Goal: Information Seeking & Learning: Find contact information

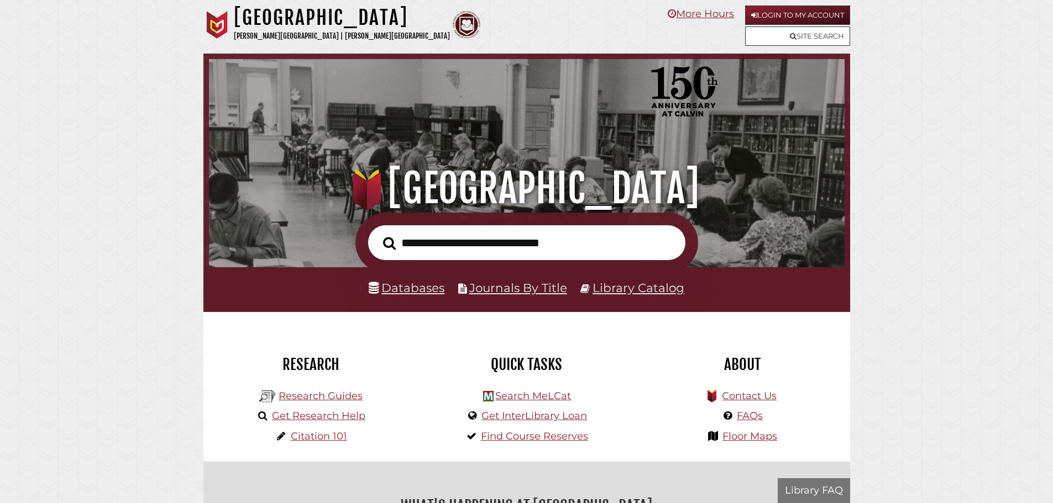
scroll to position [210, 630]
click at [329, 22] on h1 "[GEOGRAPHIC_DATA]" at bounding box center [342, 18] width 216 height 24
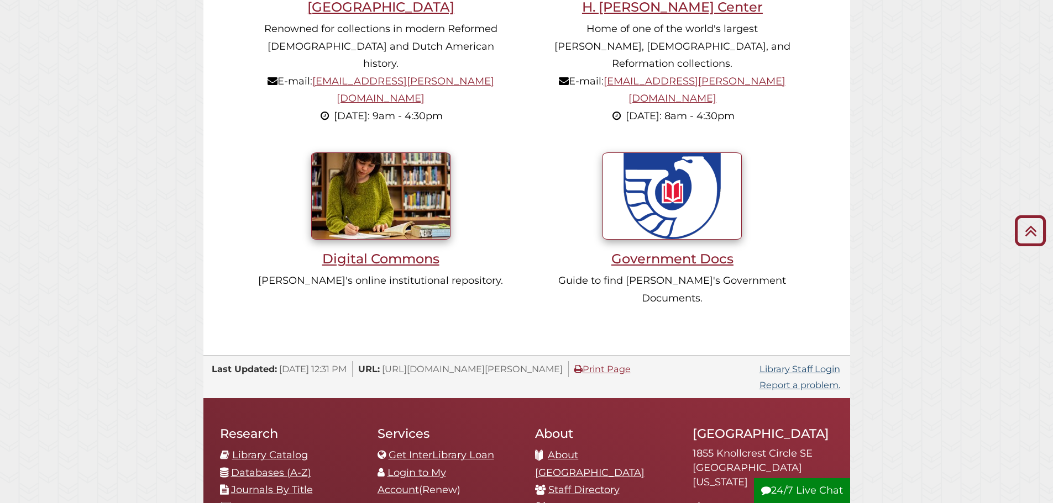
scroll to position [1105, 0]
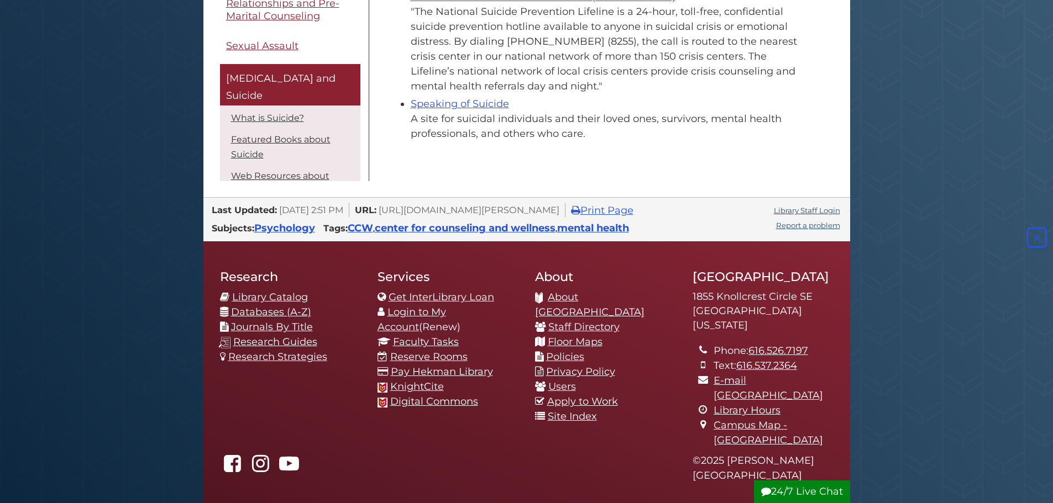
scroll to position [645, 0]
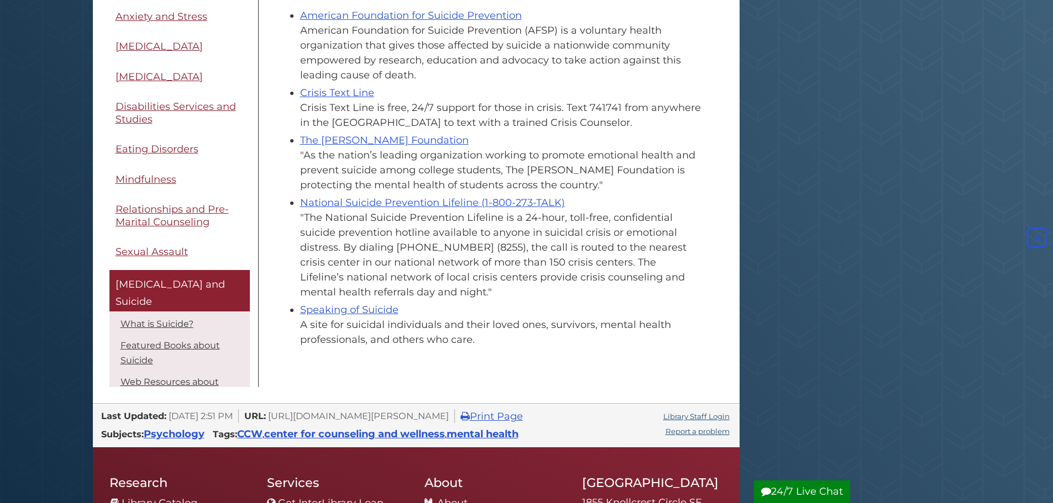
scroll to position [460, 0]
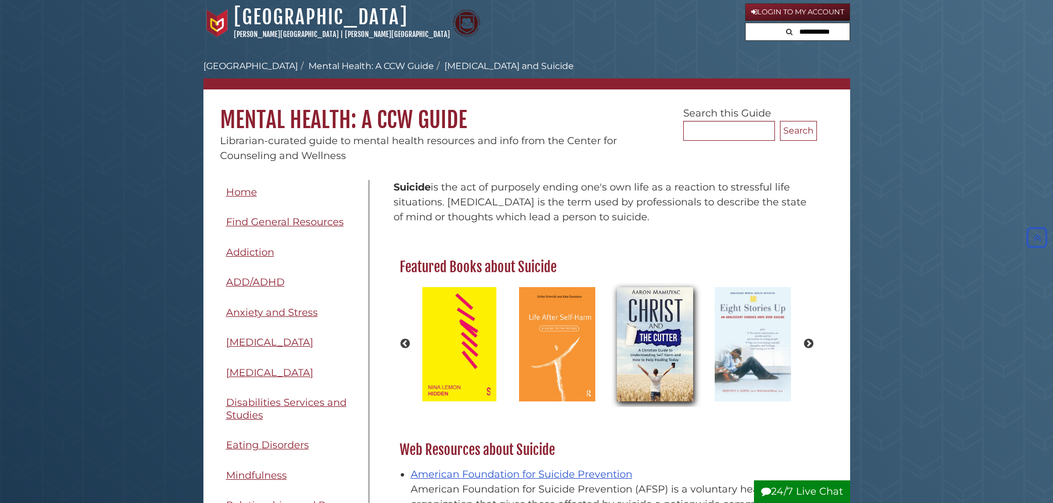
scroll to position [0, 0]
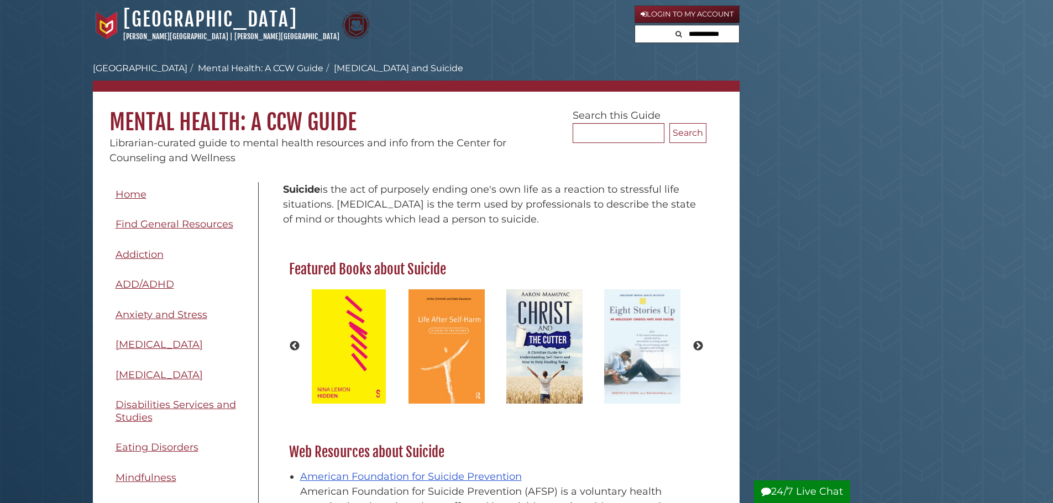
drag, startPoint x: 388, startPoint y: 52, endPoint x: 418, endPoint y: 75, distance: 37.8
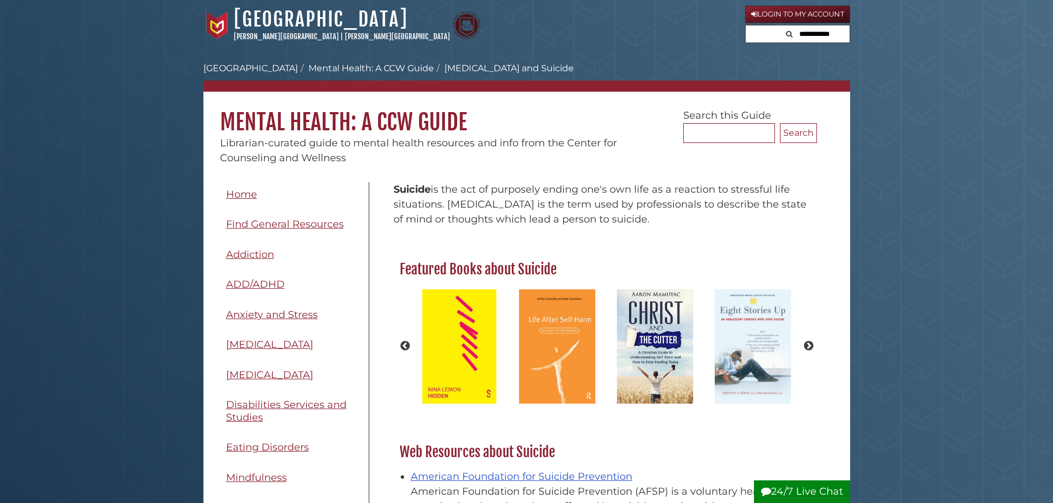
click at [497, 129] on h1 "Mental Health: A CCW Guide" at bounding box center [526, 114] width 646 height 44
click at [439, 197] on p "Suicide is the act of purposely ending one's own life as a reaction to stressfu…" at bounding box center [605, 204] width 424 height 45
drag, startPoint x: 220, startPoint y: 114, endPoint x: 353, endPoint y: 111, distance: 133.2
click at [353, 111] on h1 "Mental Health: A CCW Guide" at bounding box center [526, 114] width 646 height 44
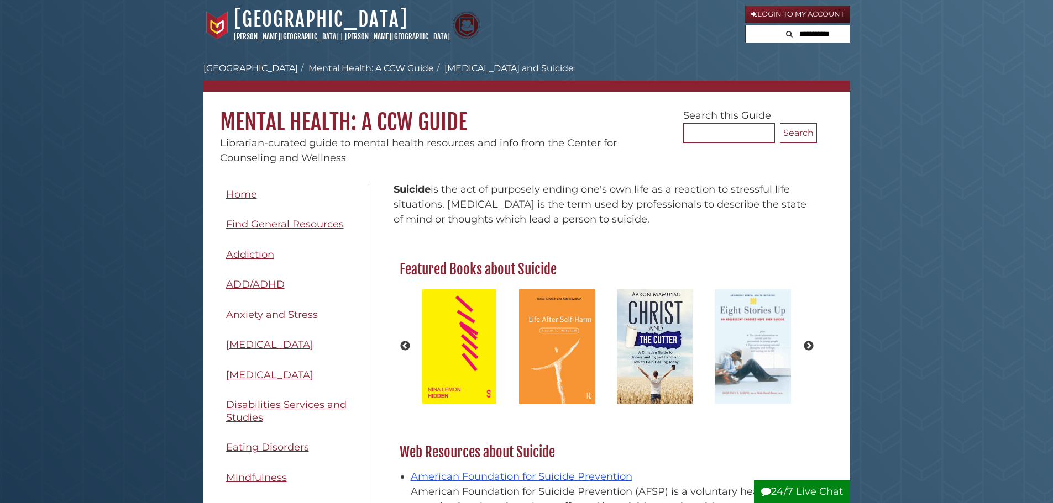
drag, startPoint x: 513, startPoint y: 119, endPoint x: 429, endPoint y: 122, distance: 84.0
click at [514, 119] on h1 "Mental Health: A CCW Guide" at bounding box center [526, 114] width 646 height 44
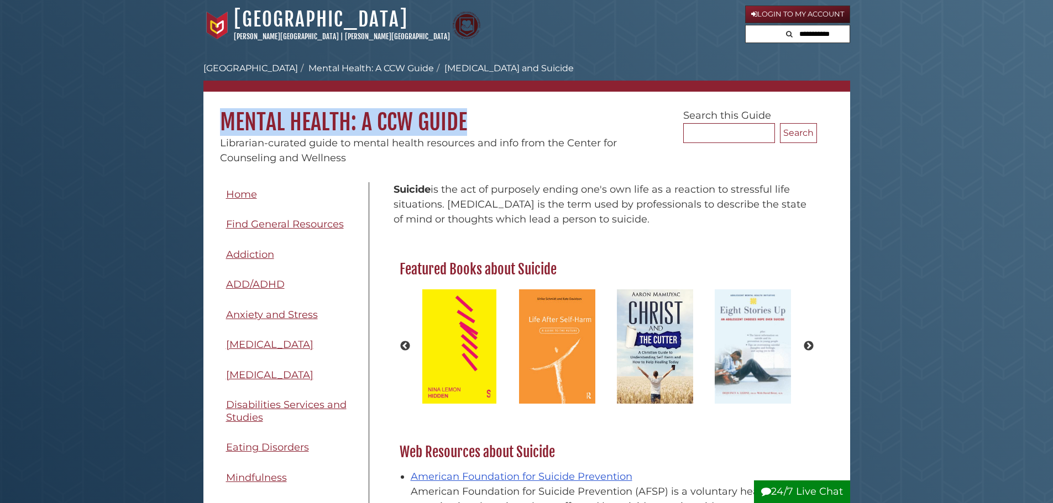
copy h1 "Mental Health: A CCW Guide"
drag, startPoint x: 233, startPoint y: 108, endPoint x: 503, endPoint y: 112, distance: 270.2
click at [503, 112] on h1 "Mental Health: A CCW Guide" at bounding box center [526, 114] width 646 height 44
copy h1 "Mental Health: A CCW Guide"
click at [530, 125] on h1 "Mental Health: A CCW Guide" at bounding box center [526, 114] width 646 height 44
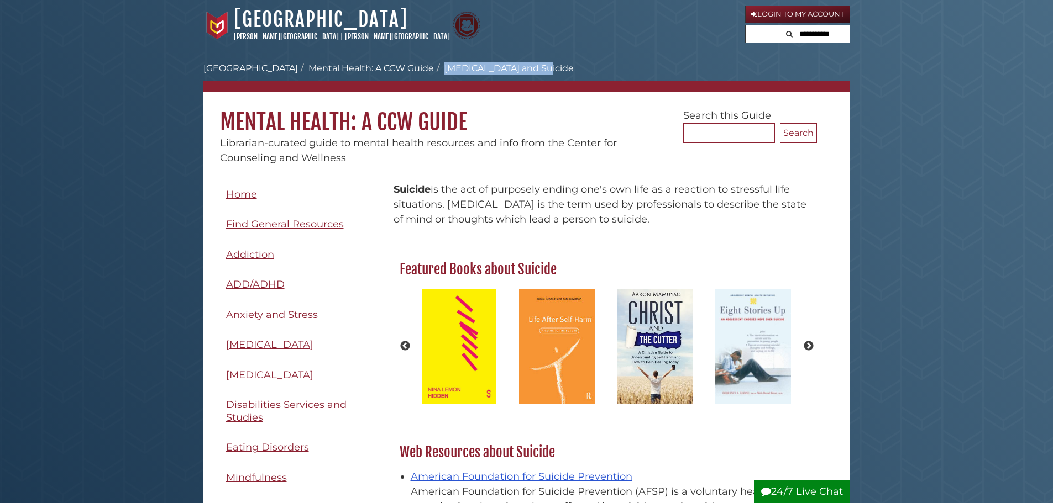
drag, startPoint x: 427, startPoint y: 67, endPoint x: 540, endPoint y: 76, distance: 113.6
click at [540, 76] on nav "Calvin University Hekman Library Mental Health: A CCW Guide Self Harm and Suici…" at bounding box center [526, 77] width 646 height 30
click at [534, 119] on h1 "Mental Health: A CCW Guide" at bounding box center [526, 114] width 646 height 44
click at [533, 130] on h1 "Mental Health: A CCW Guide" at bounding box center [526, 114] width 646 height 44
click at [524, 67] on ol "Calvin University Hekman Library Mental Health: A CCW Guide Self Harm and Suici…" at bounding box center [526, 68] width 646 height 13
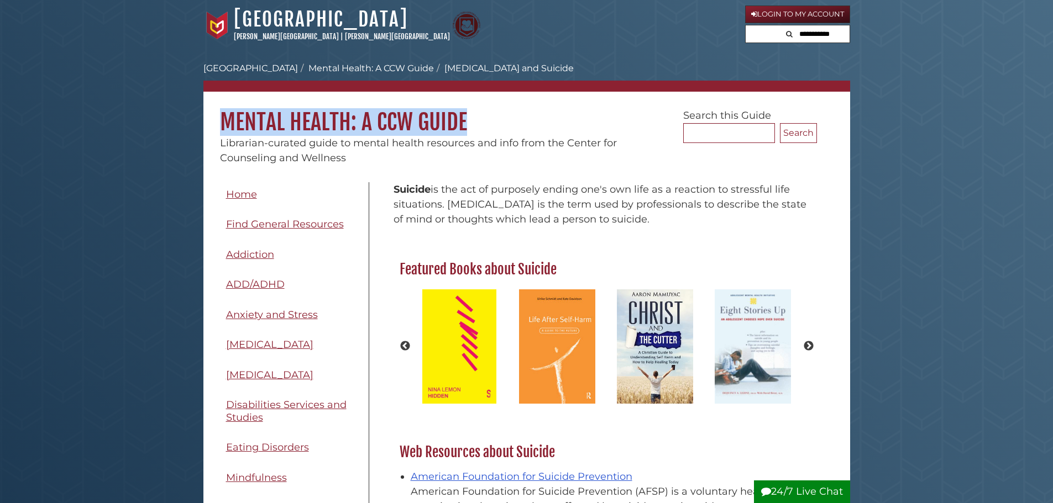
drag, startPoint x: 222, startPoint y: 114, endPoint x: 497, endPoint y: 119, distance: 275.2
click at [497, 119] on h1 "Mental Health: A CCW Guide" at bounding box center [526, 114] width 646 height 44
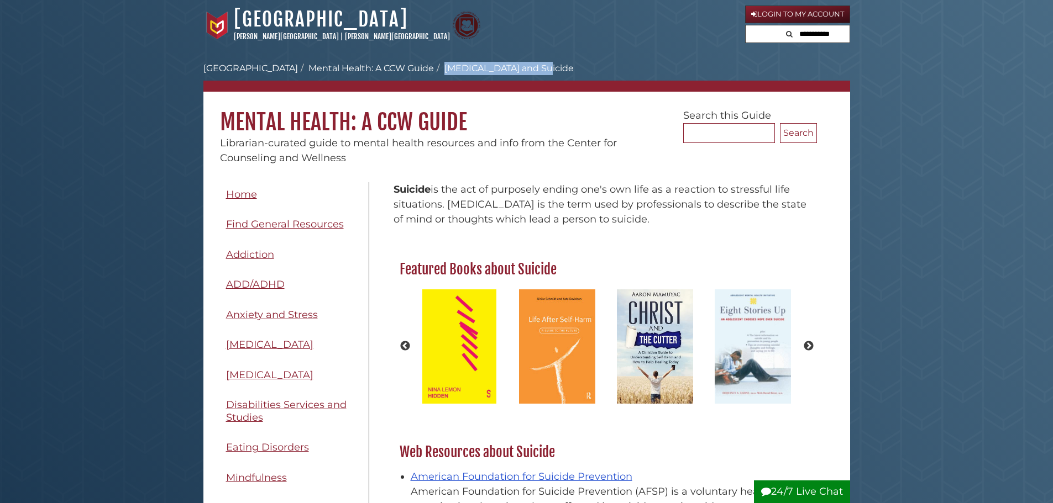
drag, startPoint x: 422, startPoint y: 68, endPoint x: 520, endPoint y: 60, distance: 98.7
click at [520, 60] on div "Calvin University Hekman Library Mental Health: A CCW Guide Self Harm and Suici…" at bounding box center [526, 112] width 646 height 107
copy li "Self Harm and Suicide"
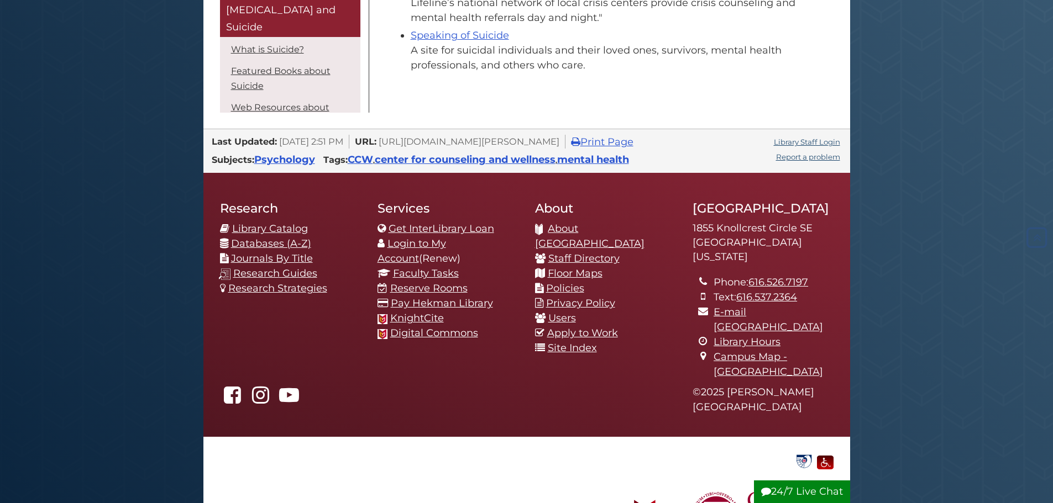
scroll to position [776, 0]
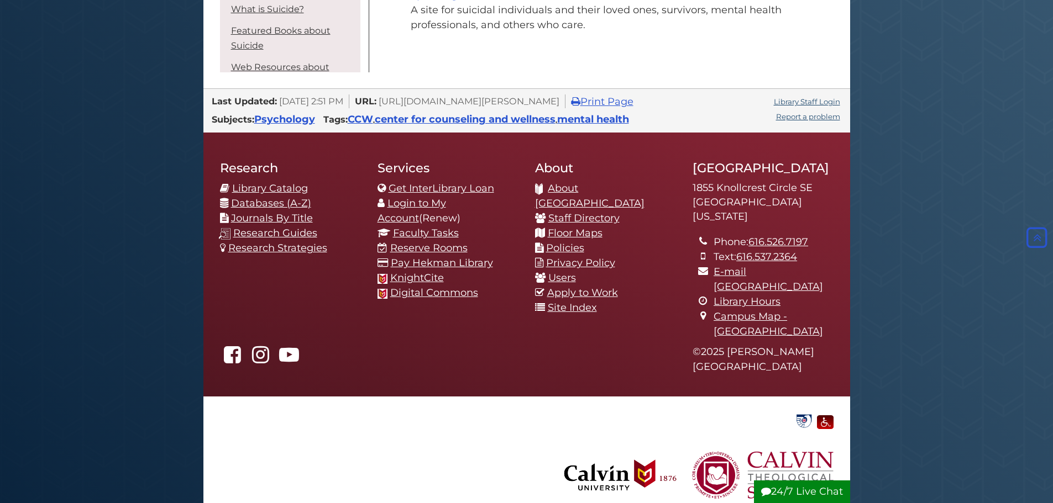
click at [470, 411] on footer at bounding box center [526, 464] width 646 height 135
click at [612, 358] on footer "Research Library Catalog Databases (A-Z) Journals By Title Research Guides Rese…" at bounding box center [526, 265] width 646 height 264
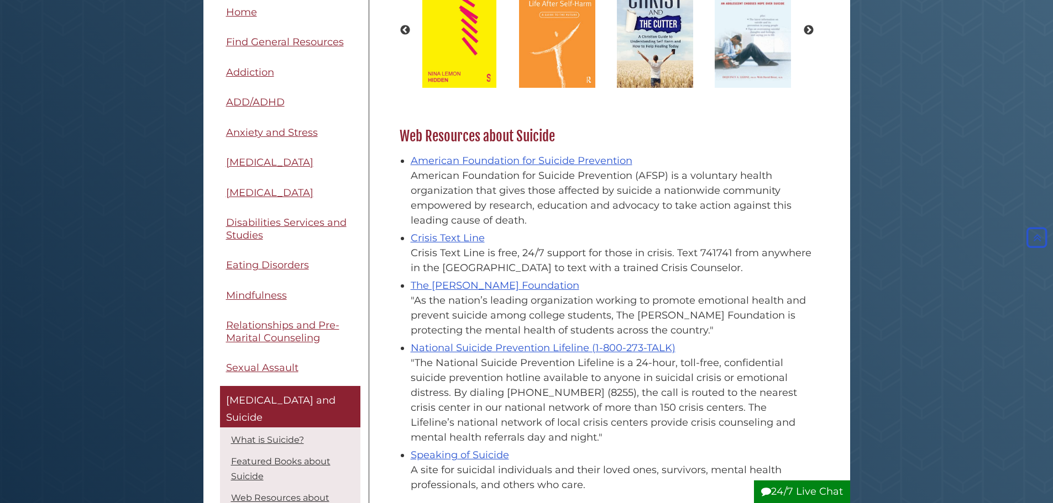
scroll to position [0, 0]
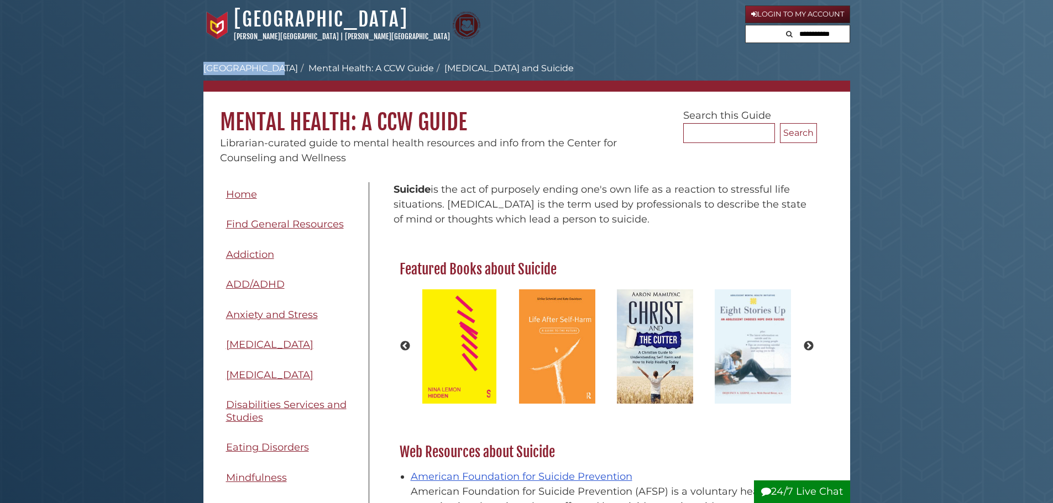
copy link "[GEOGRAPHIC_DATA]"
drag, startPoint x: 201, startPoint y: 66, endPoint x: 274, endPoint y: 67, distance: 73.5
click at [355, 48] on nav "Hekman Library Calvin University | Calvin Theological Seminary Hekman Library l…" at bounding box center [526, 25] width 646 height 51
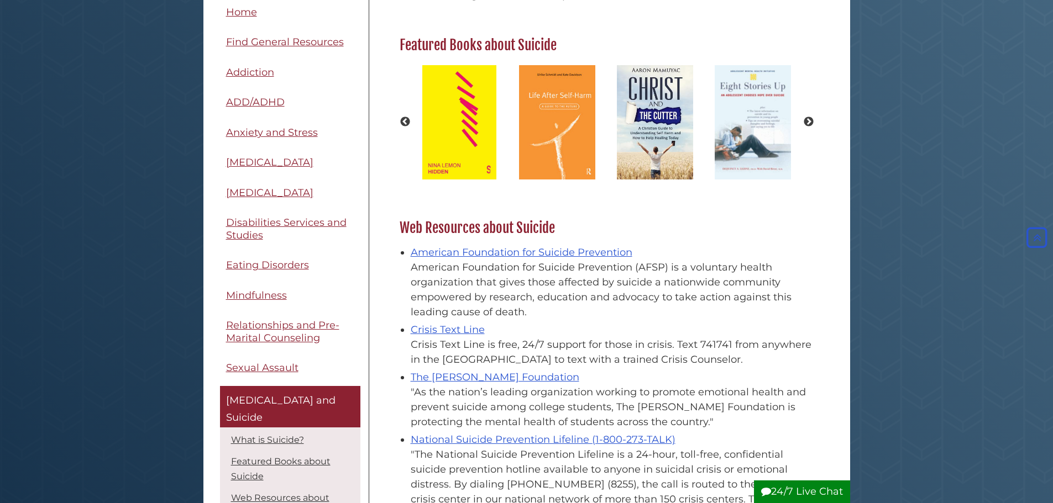
scroll to position [224, 0]
drag, startPoint x: 458, startPoint y: 331, endPoint x: 599, endPoint y: 345, distance: 141.6
drag, startPoint x: 599, startPoint y: 345, endPoint x: 550, endPoint y: 306, distance: 63.3
click at [550, 306] on div "American Foundation for Suicide Prevention (AFSP) is a voluntary health organiz…" at bounding box center [611, 291] width 401 height 60
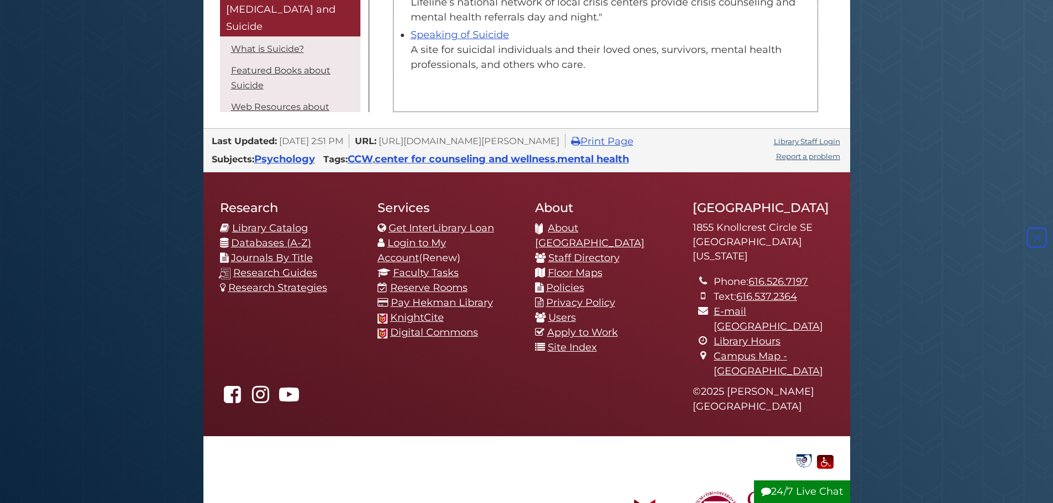
scroll to position [776, 0]
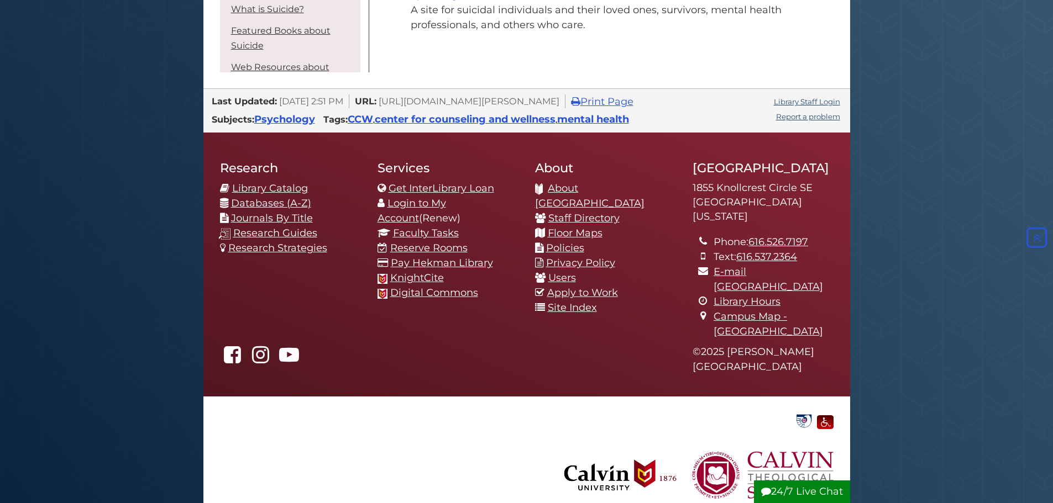
click at [756, 345] on div "© 2025 Calvin University" at bounding box center [762, 362] width 157 height 35
copy p "[PERSON_NAME][GEOGRAPHIC_DATA]"
drag, startPoint x: 753, startPoint y: 337, endPoint x: 831, endPoint y: 336, distance: 77.9
click at [831, 345] on p "© 2025 Calvin University" at bounding box center [762, 360] width 141 height 30
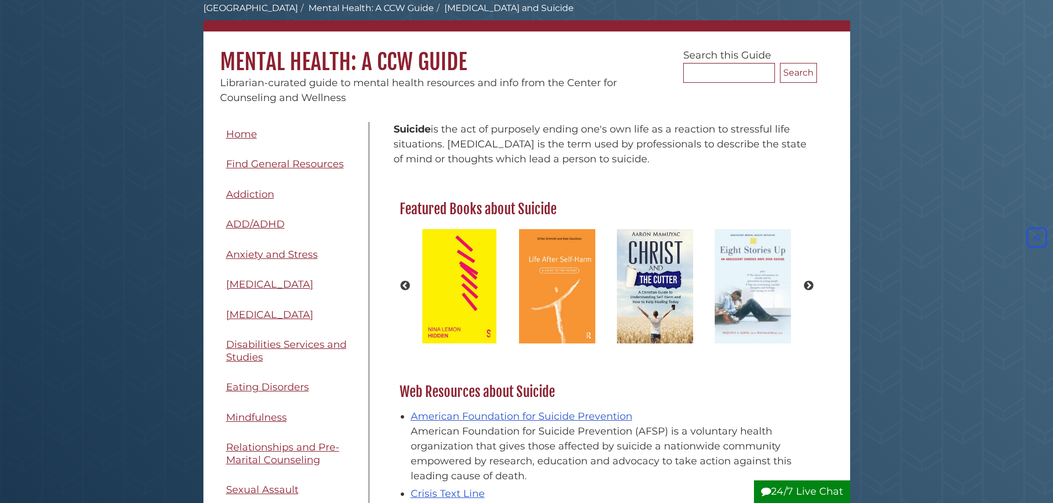
scroll to position [0, 0]
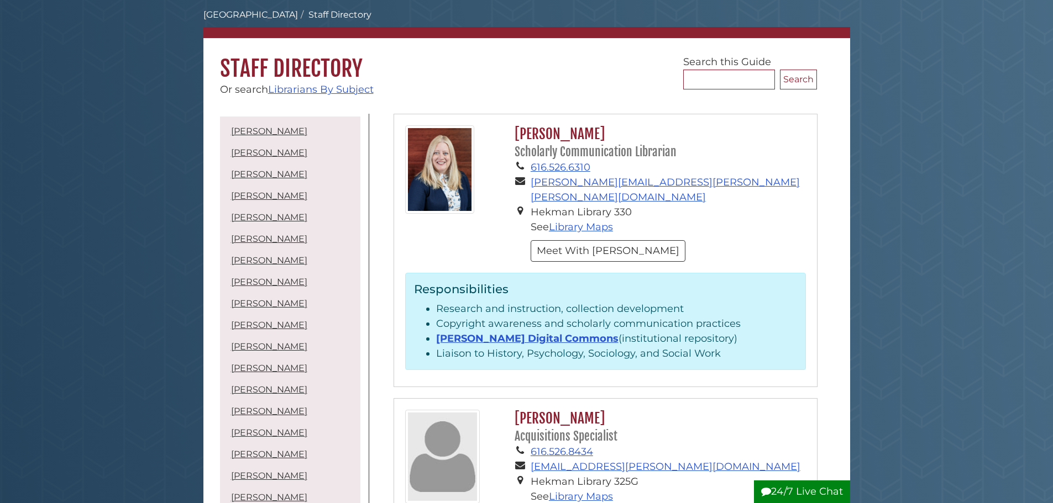
scroll to position [92, 0]
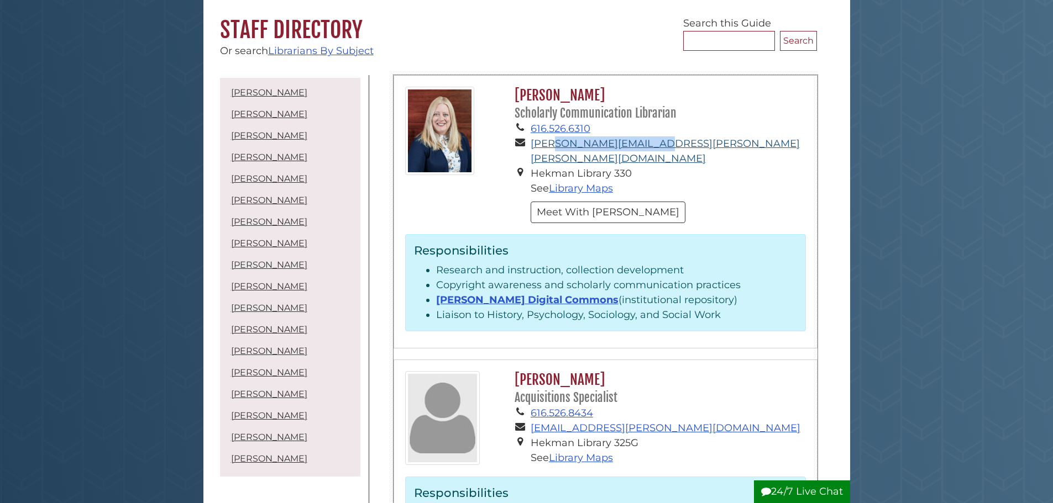
drag, startPoint x: 664, startPoint y: 141, endPoint x: 642, endPoint y: 149, distance: 23.6
click at [563, 147] on li "[PERSON_NAME][EMAIL_ADDRESS][PERSON_NAME][PERSON_NAME][DOMAIN_NAME]" at bounding box center [667, 151] width 275 height 30
click at [660, 148] on li "[PERSON_NAME][EMAIL_ADDRESS][PERSON_NAME][PERSON_NAME][DOMAIN_NAME]" at bounding box center [667, 151] width 275 height 30
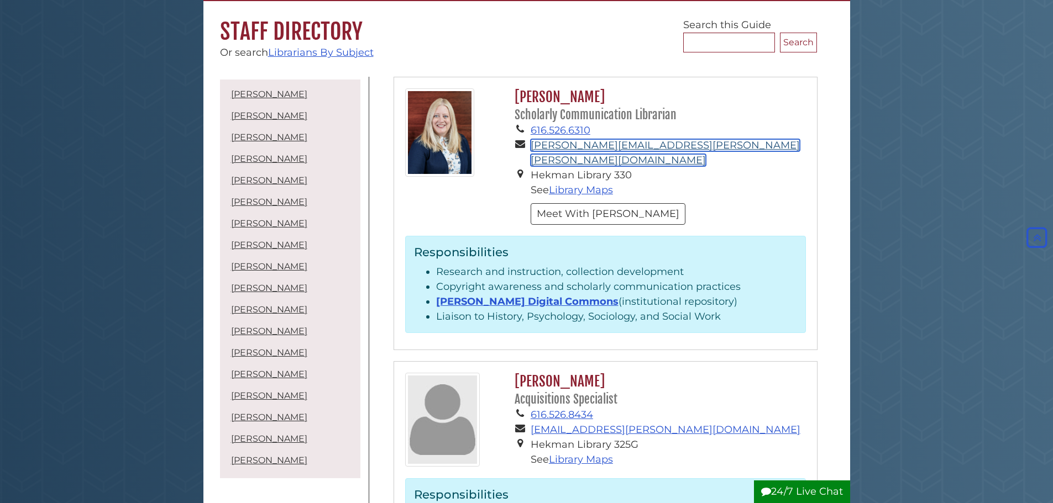
scroll to position [0, 0]
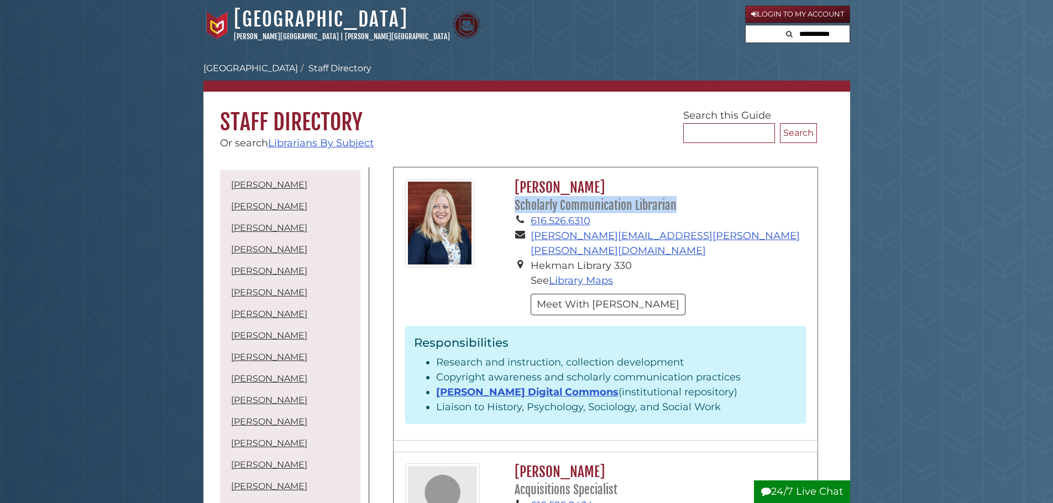
drag, startPoint x: 516, startPoint y: 198, endPoint x: 704, endPoint y: 206, distance: 188.6
click at [704, 206] on h2 "[PERSON_NAME] Scholarly Communication Librarian" at bounding box center [657, 196] width 296 height 35
click at [704, 208] on h2 "[PERSON_NAME] Scholarly Communication Librarian" at bounding box center [657, 196] width 296 height 35
copy small "Communication Librarian"
drag, startPoint x: 692, startPoint y: 203, endPoint x: 561, endPoint y: 207, distance: 131.0
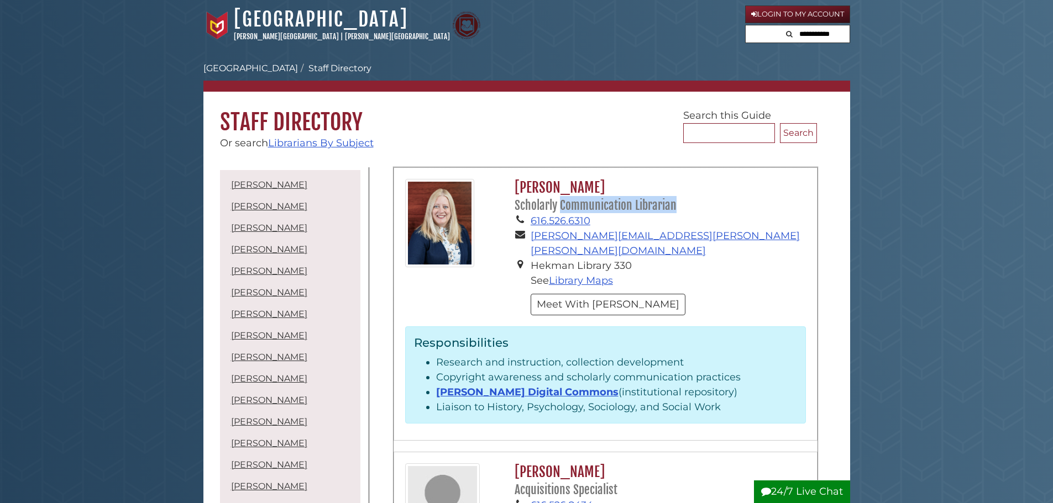
click at [561, 207] on h2 "[PERSON_NAME] Scholarly Communication Librarian" at bounding box center [657, 196] width 296 height 35
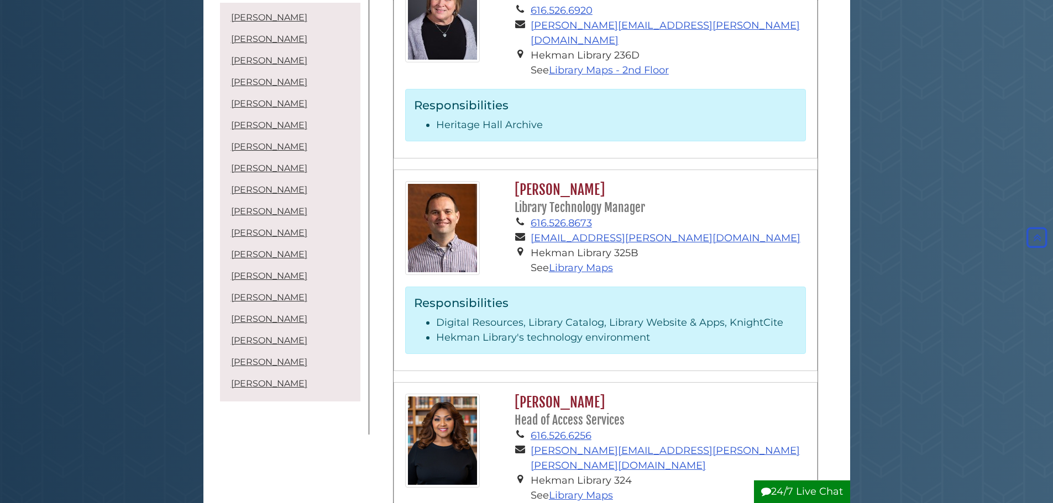
scroll to position [1013, 0]
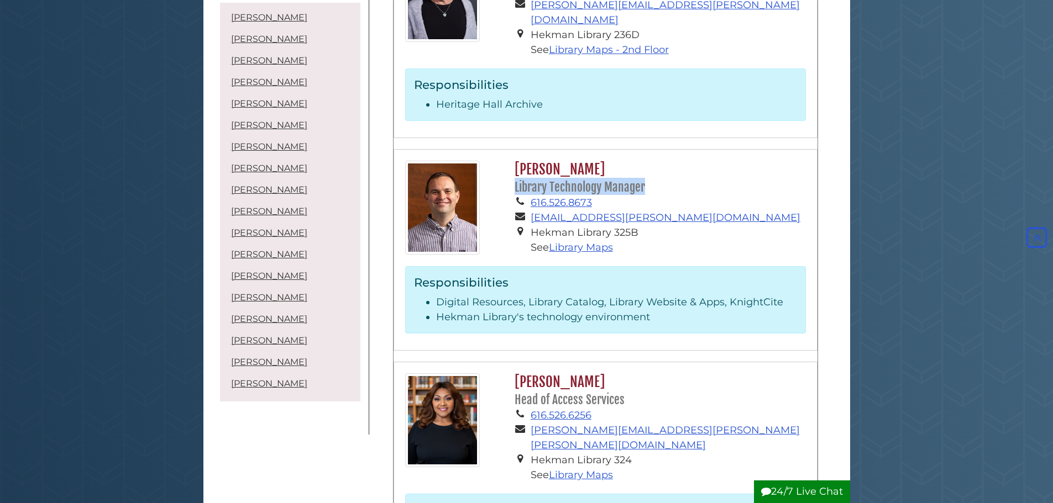
copy small "Library Technology Manager"
drag, startPoint x: 518, startPoint y: 124, endPoint x: 650, endPoint y: 124, distance: 132.6
click at [650, 161] on h2 "[PERSON_NAME] Library Technology Manager" at bounding box center [657, 178] width 296 height 35
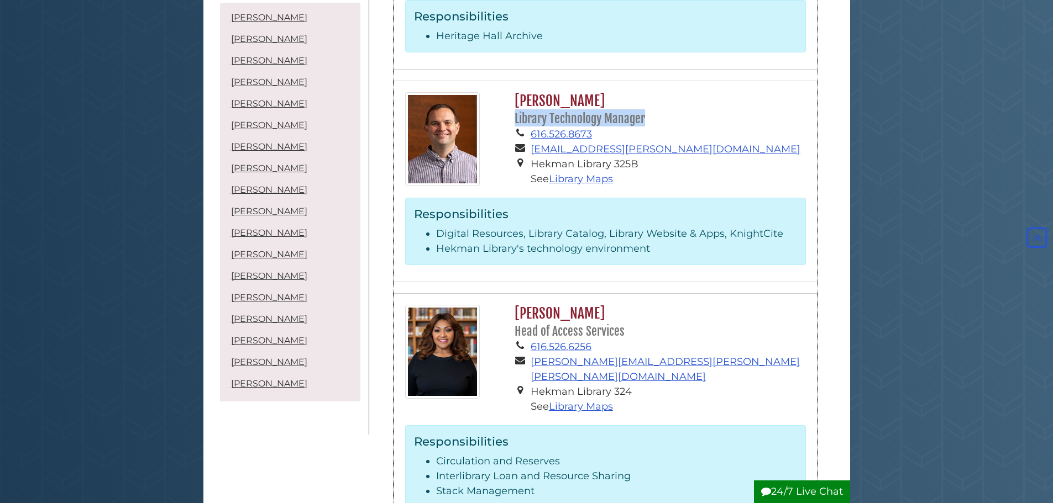
scroll to position [1105, 0]
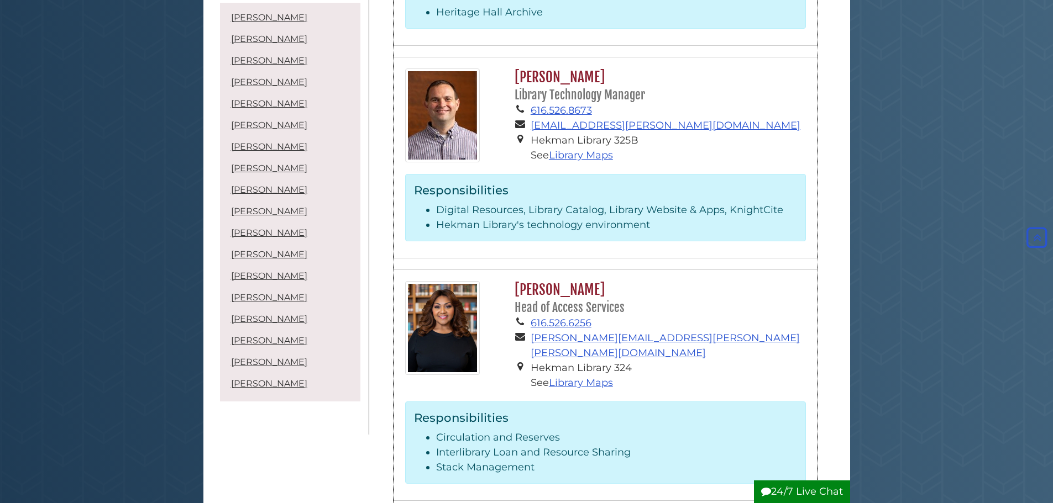
click at [592, 301] on small "Head of Access Services" at bounding box center [569, 308] width 110 height 14
click at [591, 301] on small "Head of Access Services" at bounding box center [569, 308] width 110 height 14
click at [590, 301] on small "Head of Access Services" at bounding box center [569, 308] width 110 height 14
copy div "Head of Access Services"
click at [650, 331] on li "[PERSON_NAME][EMAIL_ADDRESS][PERSON_NAME][PERSON_NAME][DOMAIN_NAME]" at bounding box center [667, 346] width 275 height 30
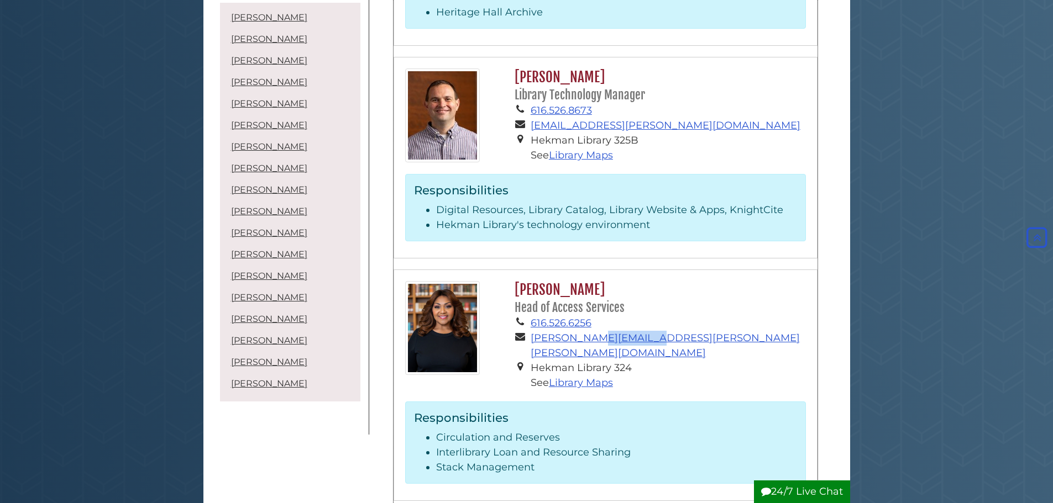
drag, startPoint x: 640, startPoint y: 277, endPoint x: 585, endPoint y: 285, distance: 55.8
click at [585, 331] on li "[PERSON_NAME][EMAIL_ADDRESS][PERSON_NAME][PERSON_NAME][DOMAIN_NAME]" at bounding box center [667, 346] width 275 height 30
click at [655, 331] on li "[PERSON_NAME][EMAIL_ADDRESS][PERSON_NAME][PERSON_NAME][DOMAIN_NAME]" at bounding box center [667, 346] width 275 height 30
click at [728, 331] on li "[PERSON_NAME][EMAIL_ADDRESS][PERSON_NAME][PERSON_NAME][DOMAIN_NAME]" at bounding box center [667, 346] width 275 height 30
copy small "Head of Access Services"
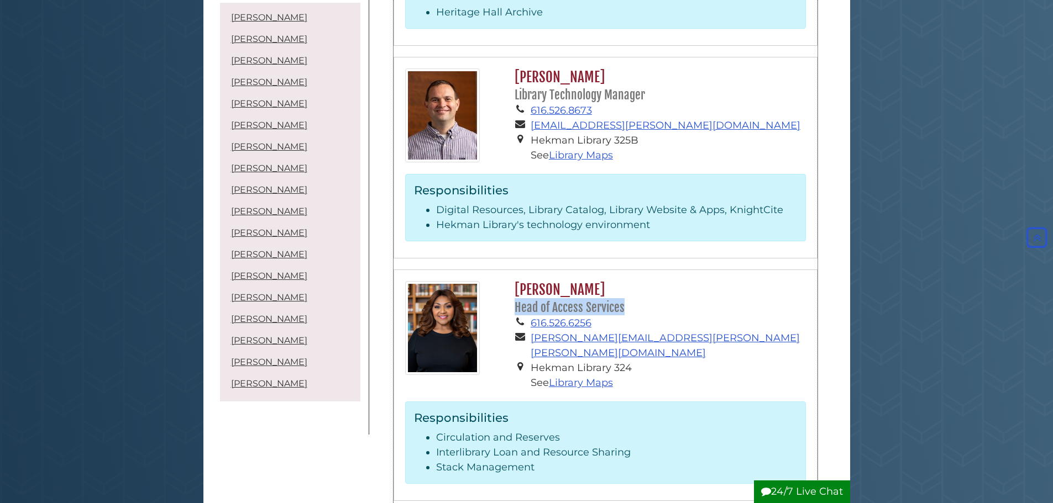
drag, startPoint x: 544, startPoint y: 246, endPoint x: 516, endPoint y: 248, distance: 28.3
click at [516, 281] on h2 "[PERSON_NAME] Head of Access Services" at bounding box center [657, 298] width 296 height 35
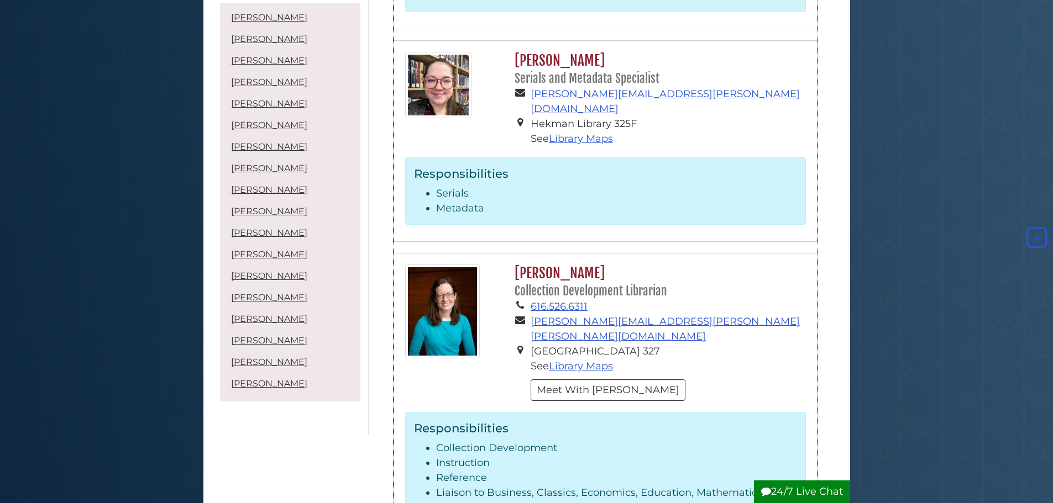
scroll to position [3868, 0]
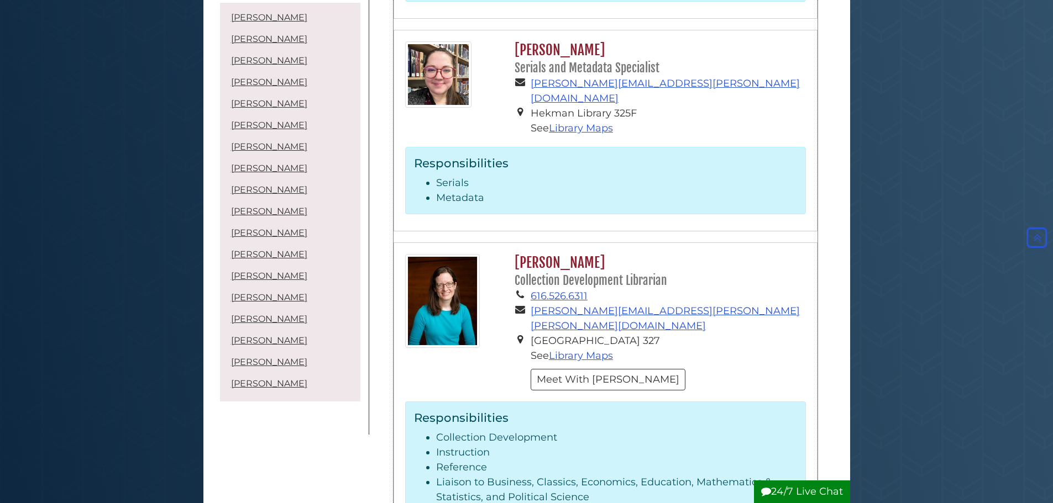
click at [602, 274] on small "Collection Development Librarian" at bounding box center [590, 281] width 152 height 14
copy div "Collection Development Librarian"
